Goal: Transaction & Acquisition: Subscribe to service/newsletter

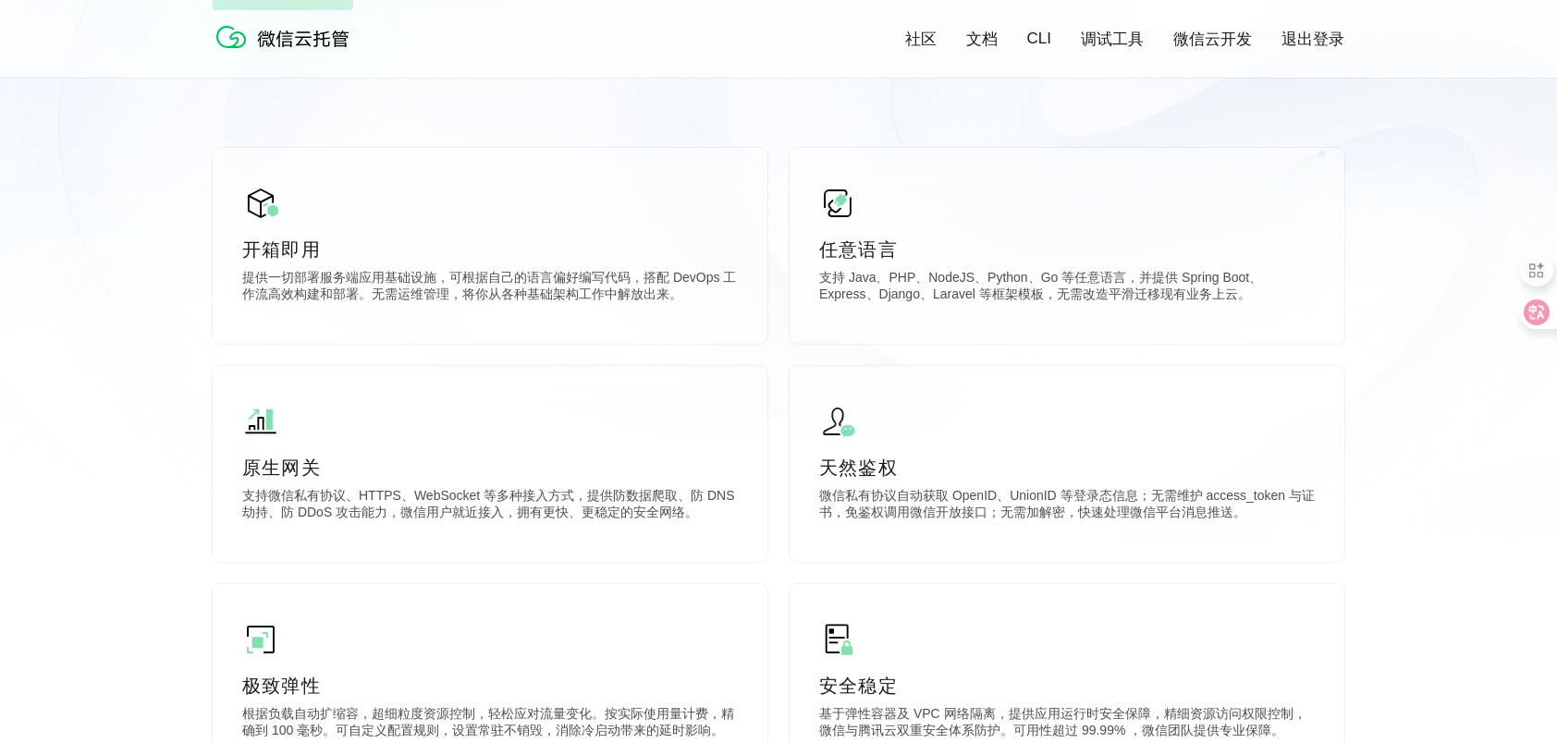
scroll to position [92, 0]
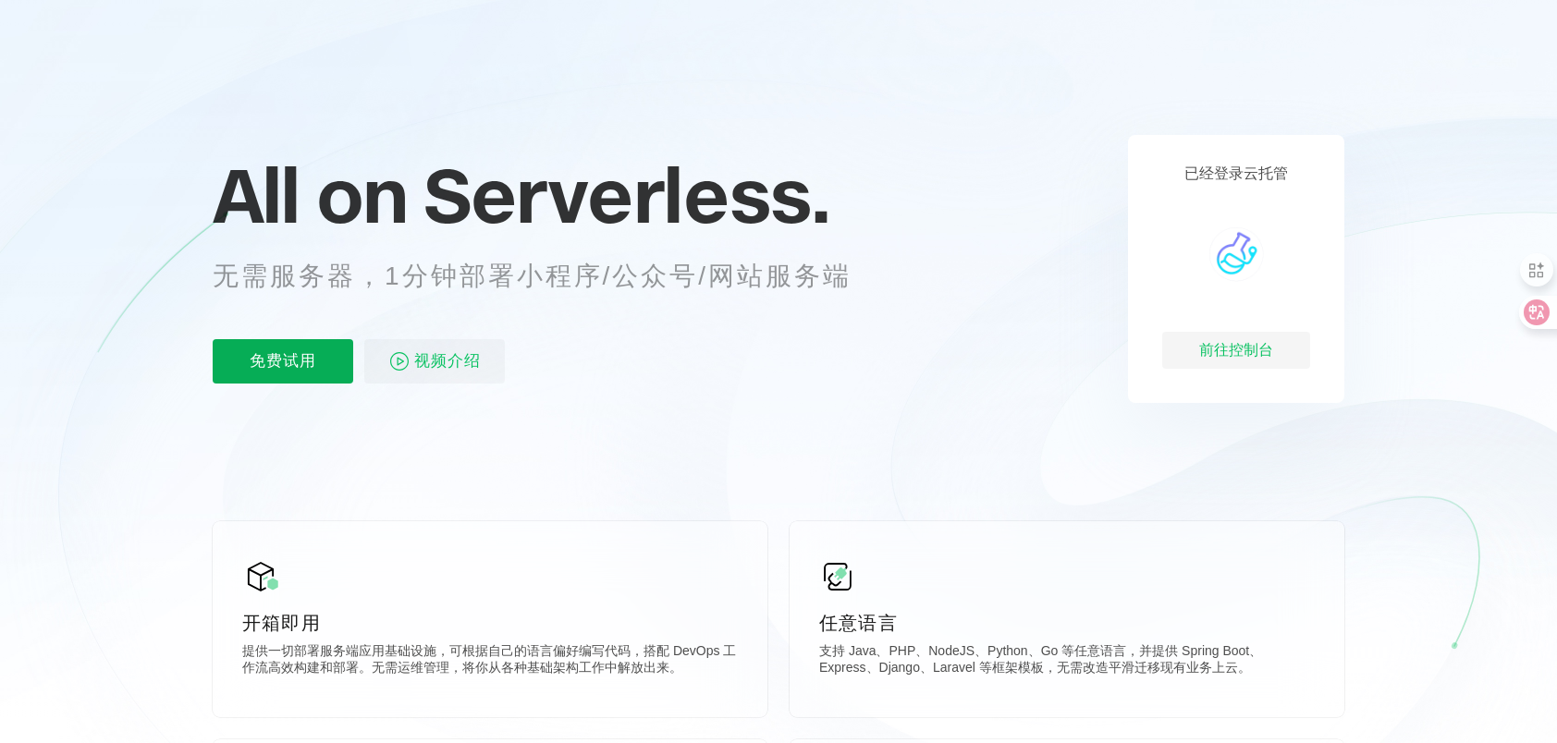
click at [303, 358] on p "免费试用" at bounding box center [283, 361] width 141 height 44
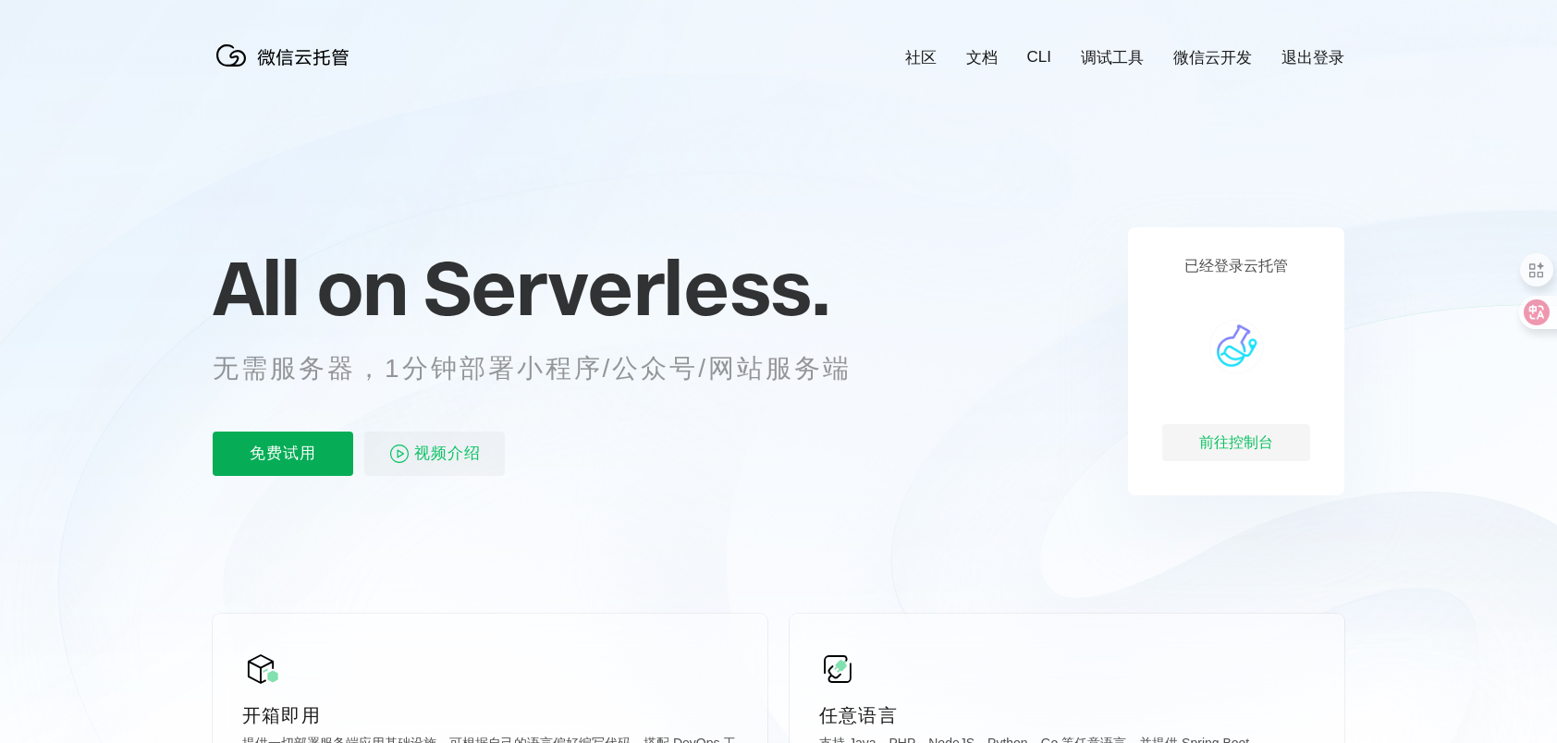
click at [298, 459] on p "免费试用" at bounding box center [283, 454] width 141 height 44
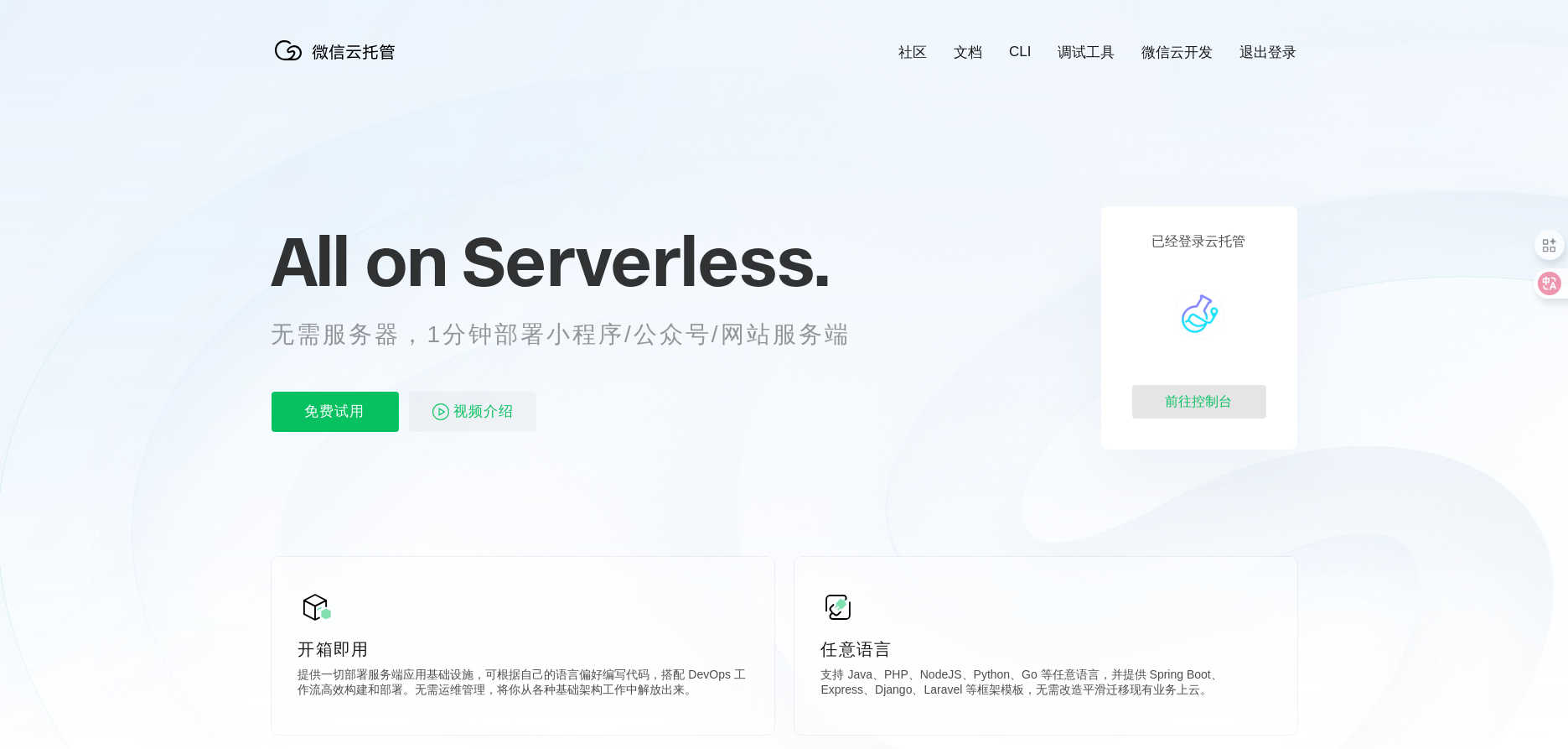
click at [1174, 403] on div "前往控制台" at bounding box center [1199, 401] width 134 height 34
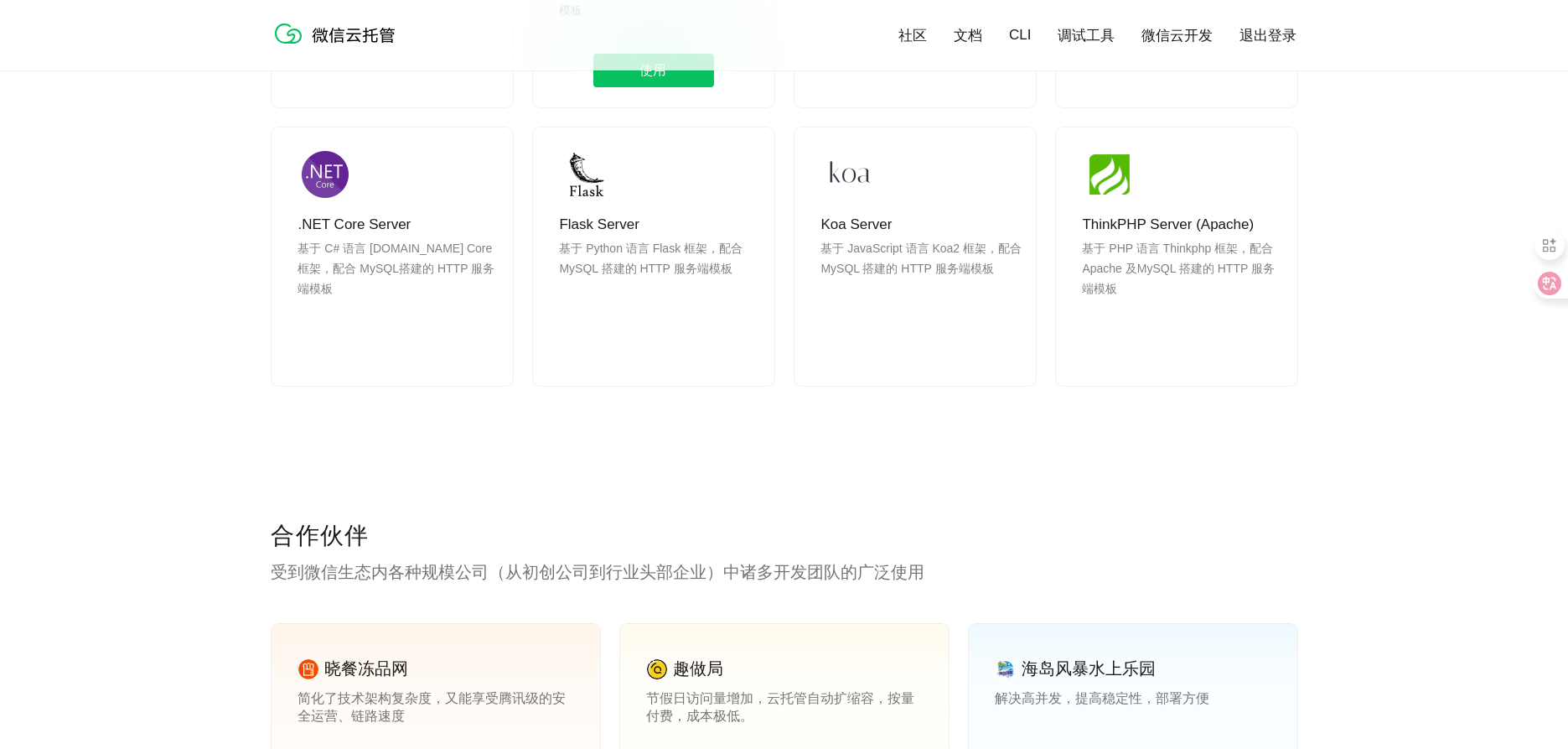
scroll to position [1956, 0]
